Goal: Information Seeking & Learning: Check status

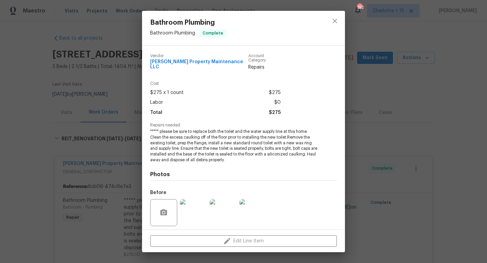
scroll to position [45, 0]
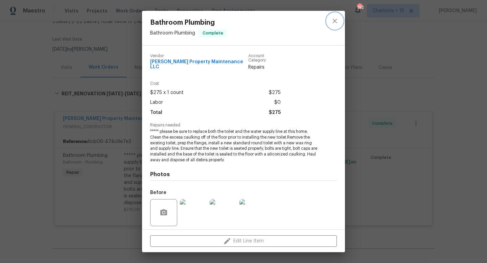
click at [333, 18] on icon "close" at bounding box center [335, 21] width 8 height 8
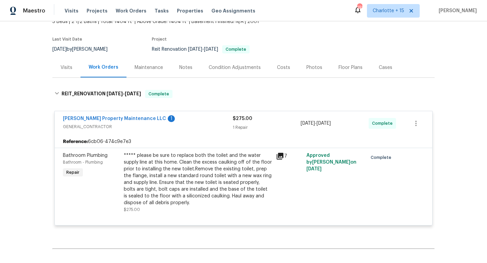
scroll to position [0, 0]
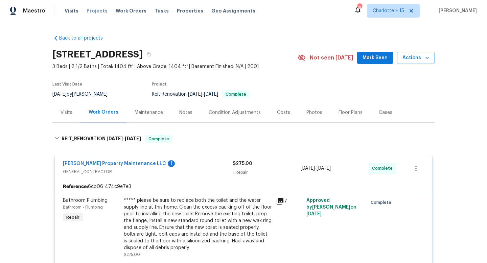
click at [98, 12] on span "Projects" at bounding box center [97, 10] width 21 height 7
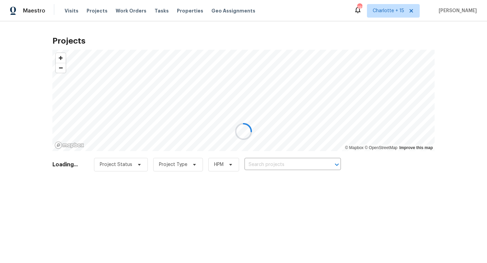
click at [259, 168] on div at bounding box center [243, 131] width 487 height 263
click at [259, 167] on div at bounding box center [243, 131] width 487 height 263
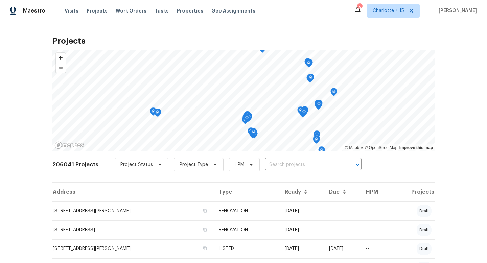
click at [259, 167] on div "Project Status Project Type HPM ​" at bounding box center [238, 165] width 247 height 14
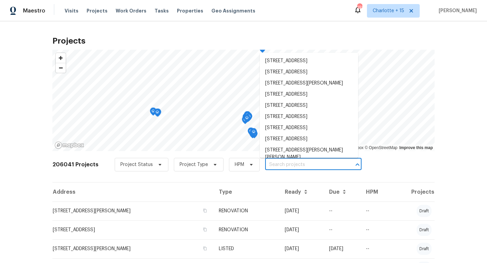
click at [268, 166] on input "text" at bounding box center [304, 165] width 78 height 10
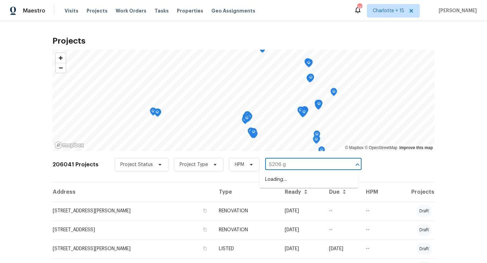
type input "5206 gr"
click at [272, 184] on li "5206 Graystone Ln, Houston, TX 77069" at bounding box center [309, 179] width 98 height 11
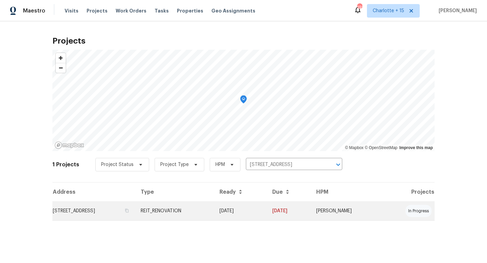
click at [135, 211] on td "5206 Graystone Ln, Houston, TX 77069" at bounding box center [93, 211] width 83 height 19
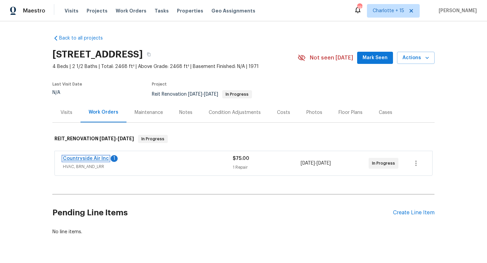
click at [92, 156] on link "Countryside Air Inc" at bounding box center [86, 158] width 46 height 5
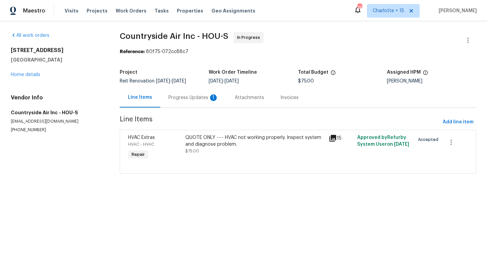
click at [190, 97] on div "Progress Updates 1" at bounding box center [194, 97] width 50 height 7
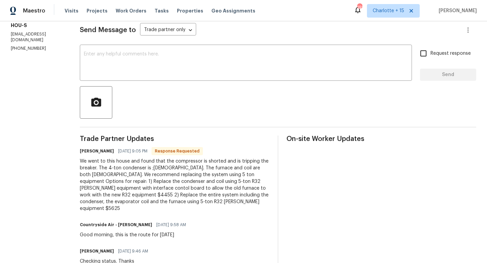
scroll to position [134, 0]
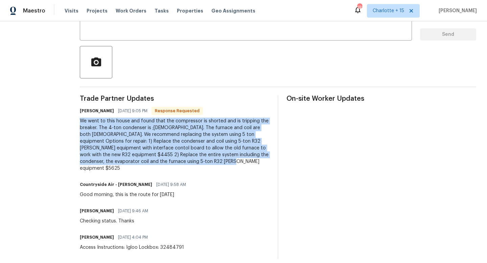
drag, startPoint x: 79, startPoint y: 121, endPoint x: 201, endPoint y: 164, distance: 130.1
click at [201, 164] on div "We went to this house and found that the compressor is shorted and is tripping …" at bounding box center [175, 145] width 190 height 54
copy div "We went to this house and found that the compressor is shorted and is tripping …"
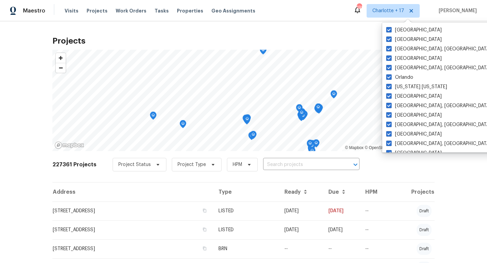
scroll to position [135, 0]
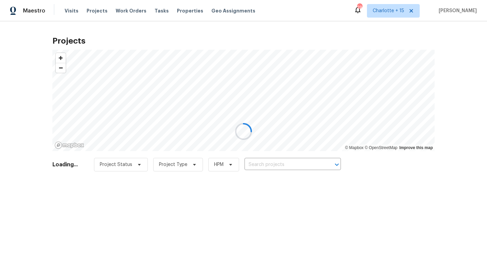
click at [253, 160] on div at bounding box center [243, 131] width 487 height 263
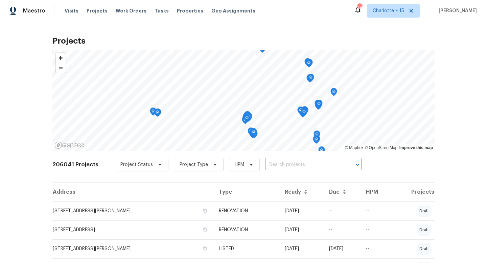
click at [252, 167] on div "Project Status Project Type HPM ​" at bounding box center [238, 165] width 247 height 14
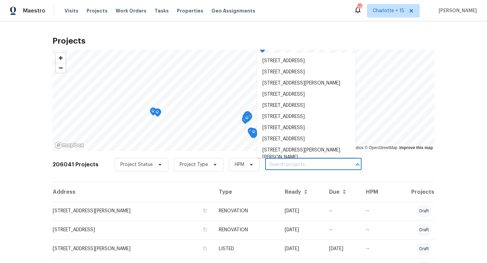
click at [266, 166] on input "text" at bounding box center [304, 165] width 78 height 10
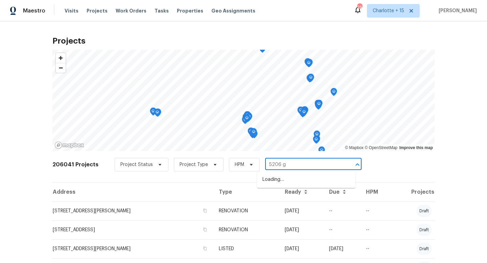
type input "5206 gr"
click at [270, 183] on li "5206 Graystone Ln, Houston, TX 77069" at bounding box center [306, 179] width 98 height 11
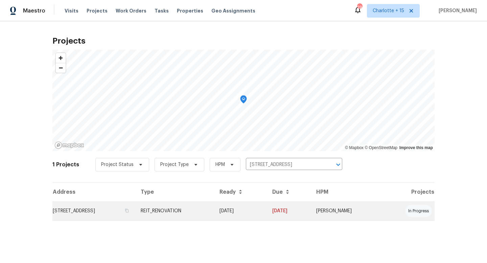
click at [115, 218] on td "5206 Graystone Ln, Houston, TX 77069" at bounding box center [93, 211] width 83 height 19
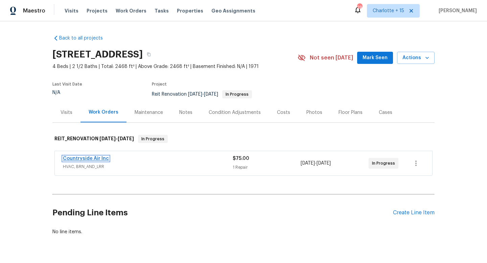
click at [93, 158] on link "Countryside Air Inc" at bounding box center [86, 158] width 46 height 5
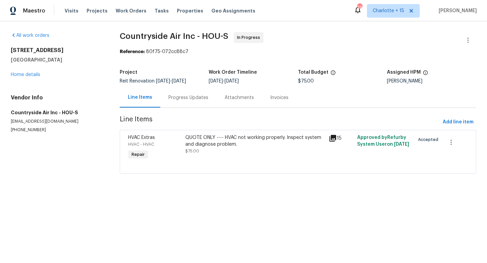
click at [183, 101] on div "Progress Updates" at bounding box center [188, 98] width 56 height 20
